Goal: Information Seeking & Learning: Learn about a topic

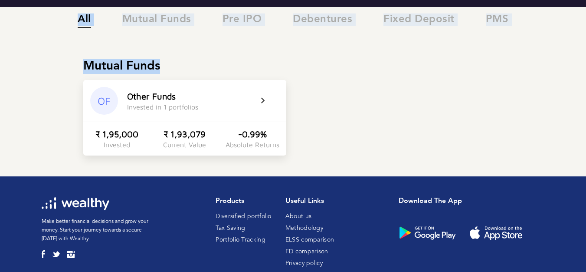
scroll to position [171, 0]
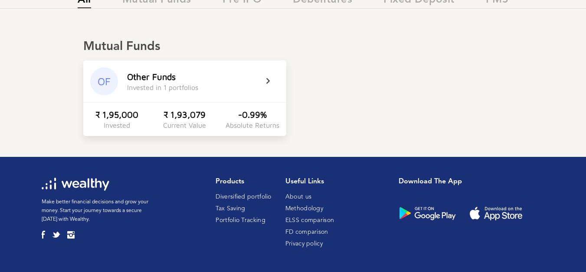
click at [169, 81] on div "Other Funds" at bounding box center [151, 77] width 49 height 10
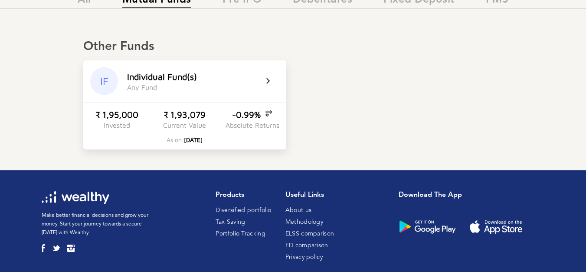
click at [250, 115] on div "-0.99%" at bounding box center [252, 114] width 40 height 10
click at [187, 112] on div "₹ 1,93,079" at bounding box center [185, 114] width 42 height 10
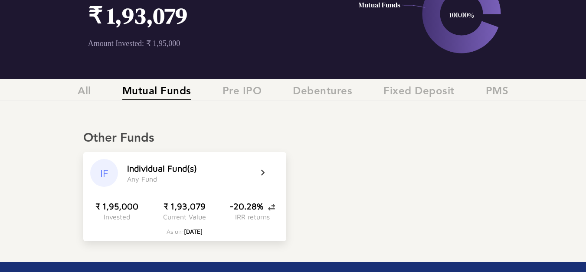
scroll to position [79, 0]
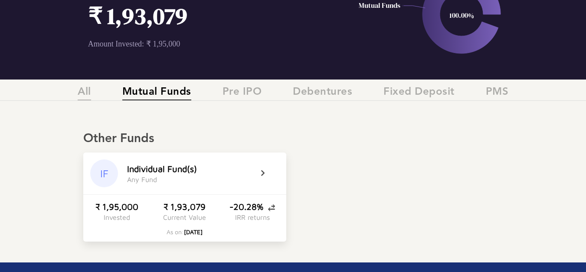
click at [86, 93] on span "All" at bounding box center [84, 93] width 13 height 14
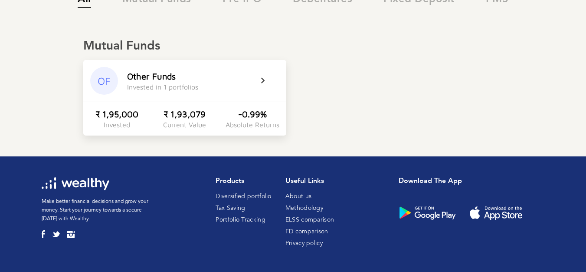
scroll to position [173, 0]
click at [155, 75] on div "Other Funds" at bounding box center [151, 76] width 49 height 10
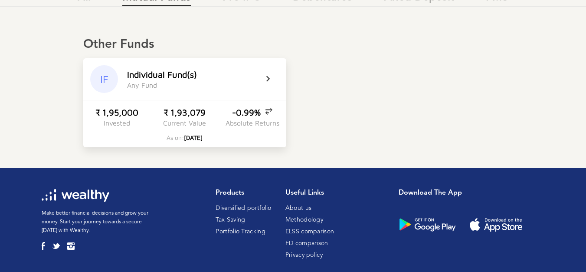
click at [104, 76] on div "IF" at bounding box center [104, 79] width 28 height 28
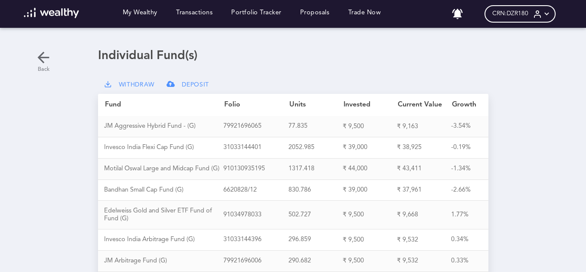
click at [39, 61] on icon at bounding box center [43, 57] width 17 height 17
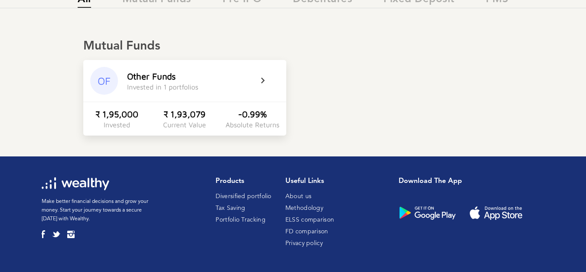
scroll to position [173, 0]
click at [255, 117] on div "-0.99% Absolute Returns" at bounding box center [252, 119] width 67 height 20
